Goal: Information Seeking & Learning: Check status

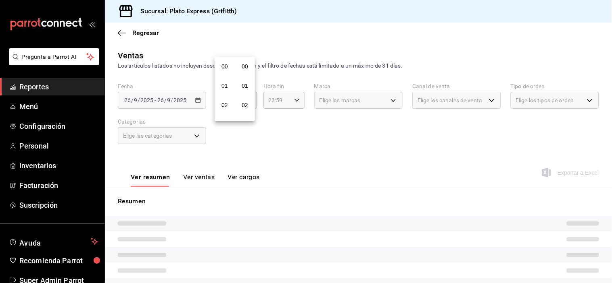
scroll to position [802, 0]
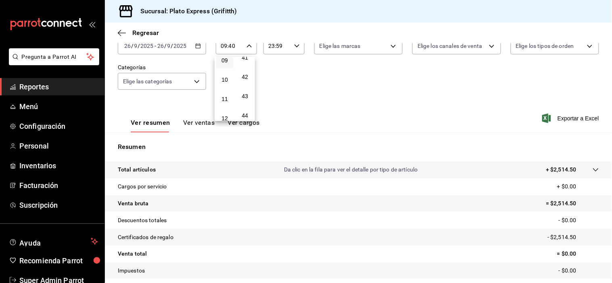
click at [243, 42] on span "40" at bounding box center [244, 38] width 7 height 6
click at [314, 85] on div at bounding box center [306, 141] width 612 height 283
click at [255, 48] on div "09:40 Hora inicio" at bounding box center [236, 46] width 41 height 17
click at [249, 46] on button "40" at bounding box center [244, 38] width 17 height 16
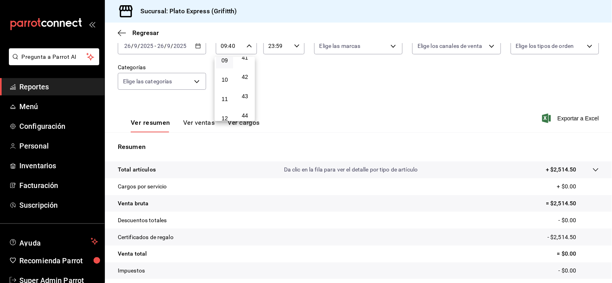
click at [249, 46] on button "40" at bounding box center [244, 38] width 17 height 16
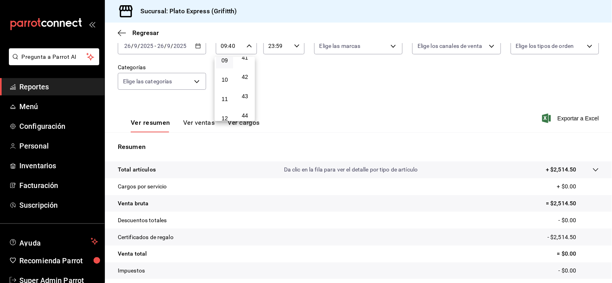
click at [192, 127] on div at bounding box center [306, 141] width 612 height 283
click at [192, 125] on button "Ver ventas" at bounding box center [199, 126] width 32 height 14
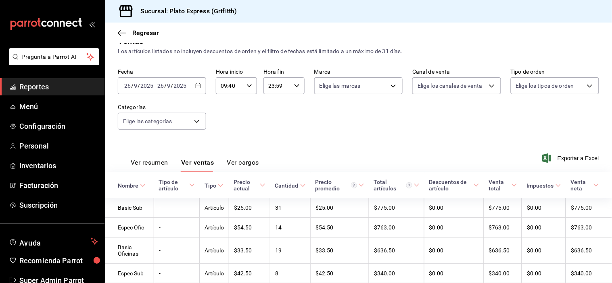
scroll to position [46, 0]
